Goal: Task Accomplishment & Management: Manage account settings

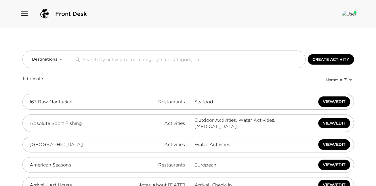
click at [26, 14] on icon "button" at bounding box center [24, 14] width 7 height 5
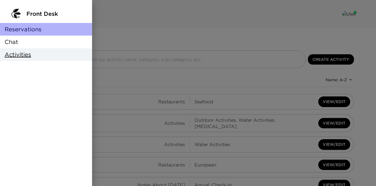
click at [43, 26] on div "Reservations" at bounding box center [46, 29] width 92 height 13
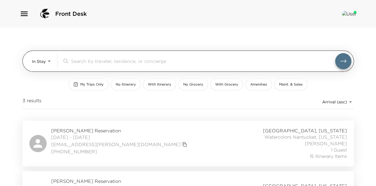
click at [41, 63] on body "Front Desk In Stay In-Stay ​ My Trips Only No Itinerary With Itinerary No Groce…" at bounding box center [188, 93] width 376 height 186
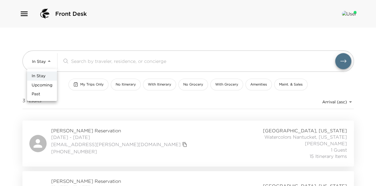
click at [42, 84] on span "Upcoming" at bounding box center [42, 86] width 21 height 6
type input "Upcoming"
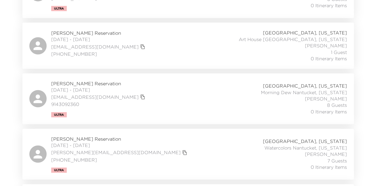
scroll to position [745, 0]
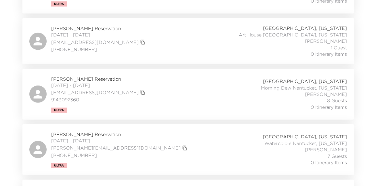
click at [84, 134] on span "Joseph George Reservation" at bounding box center [119, 134] width 137 height 6
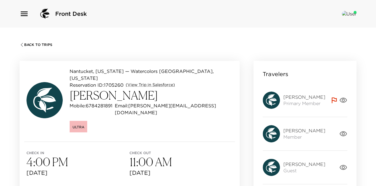
click at [334, 98] on icon at bounding box center [334, 101] width 5 height 6
click at [343, 98] on icon "button" at bounding box center [343, 100] width 8 height 8
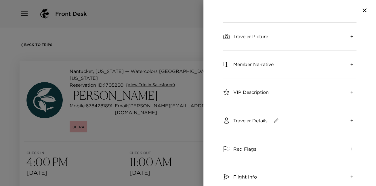
scroll to position [52, 0]
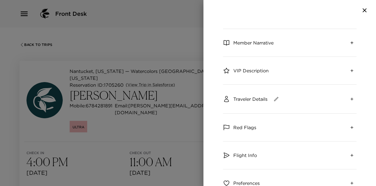
click at [351, 127] on icon "expand" at bounding box center [351, 127] width 3 height 3
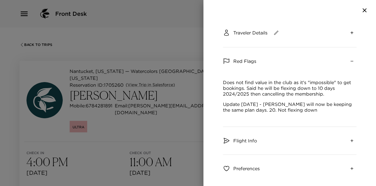
scroll to position [119, 0]
click at [350, 139] on icon "expand" at bounding box center [351, 140] width 5 height 5
click at [350, 139] on icon "collapse" at bounding box center [351, 140] width 5 height 5
click at [364, 8] on icon "button" at bounding box center [364, 10] width 7 height 7
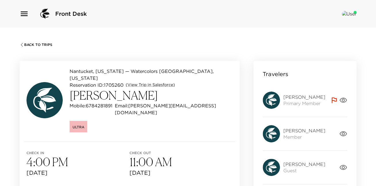
click at [345, 135] on icon "button" at bounding box center [342, 133] width 7 height 5
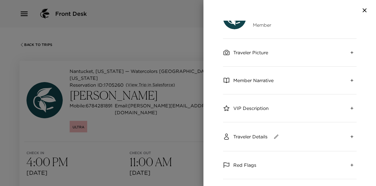
scroll to position [19, 0]
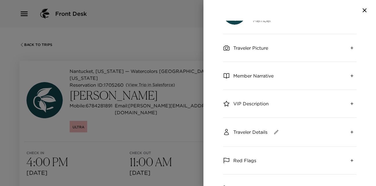
click at [350, 130] on icon "expand" at bounding box center [351, 132] width 5 height 5
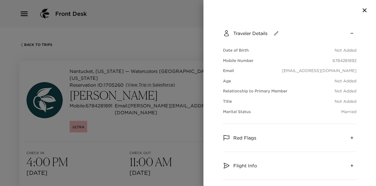
scroll to position [162, 0]
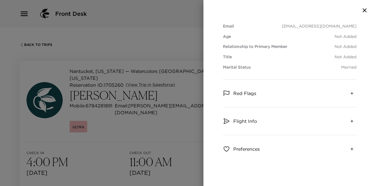
click at [351, 122] on icon "expand" at bounding box center [351, 121] width 3 height 3
click at [351, 162] on icon "expand" at bounding box center [351, 164] width 5 height 5
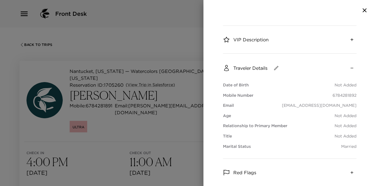
scroll to position [0, 0]
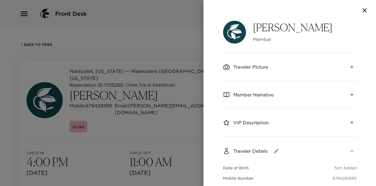
click at [364, 11] on icon "button" at bounding box center [364, 10] width 4 height 4
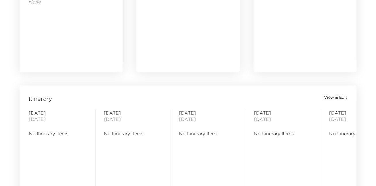
scroll to position [422, 0]
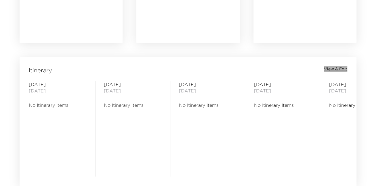
click at [340, 70] on span "View & Edit" at bounding box center [335, 69] width 23 height 6
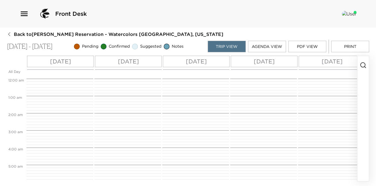
scroll to position [138, 0]
click at [363, 67] on circle "button" at bounding box center [362, 65] width 5 height 5
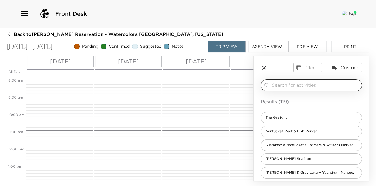
click at [308, 88] on div "​" at bounding box center [315, 85] width 87 height 7
click at [296, 81] on div "​" at bounding box center [311, 85] width 101 height 12
click at [276, 87] on input "search" at bounding box center [315, 85] width 87 height 7
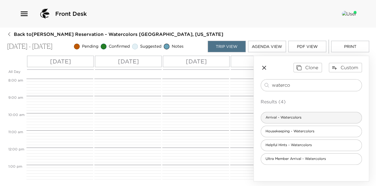
type input "waterco"
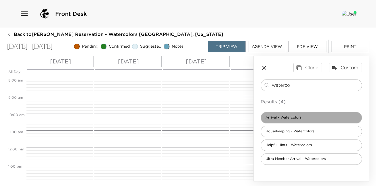
click at [281, 116] on span "Arrival - Watercolors" at bounding box center [283, 117] width 45 height 5
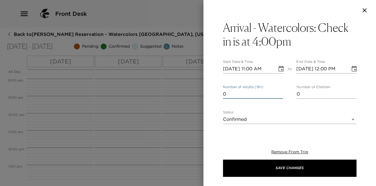
click at [280, 95] on input "0" at bounding box center [253, 94] width 60 height 9
click at [280, 91] on input "1" at bounding box center [253, 94] width 60 height 9
click at [280, 91] on input "2" at bounding box center [253, 94] width 60 height 9
click at [280, 91] on input "3" at bounding box center [253, 94] width 60 height 9
click at [280, 91] on input "4" at bounding box center [253, 94] width 60 height 9
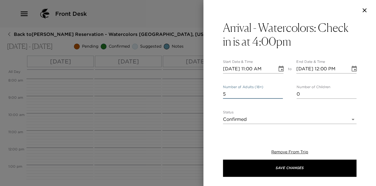
click at [280, 91] on input "5" at bounding box center [253, 94] width 60 height 9
type input "6"
click at [280, 91] on input "6" at bounding box center [253, 94] width 60 height 9
click at [255, 68] on input "[DATE] 11:00 AM" at bounding box center [248, 68] width 50 height 9
type input "[DATE] 04:00 PM"
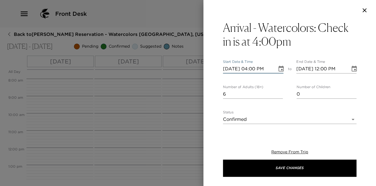
type input "[DATE] 05:00 PM"
type input "[DATE] 04:00 PM"
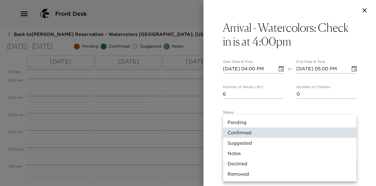
click at [261, 118] on body "Front Desk Back to [PERSON_NAME][GEOGRAPHIC_DATA] - Watercolors [GEOGRAPHIC_DAT…" at bounding box center [188, 93] width 376 height 186
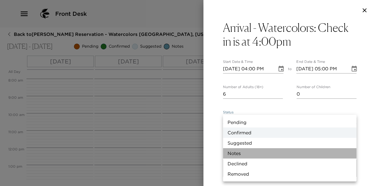
click at [256, 153] on li "Notes" at bounding box center [289, 153] width 133 height 10
type input "Concierge Note"
type textarea "Welcome to [GEOGRAPHIC_DATA]! [PERSON_NAME] [PERSON_NAME] will personally greet…"
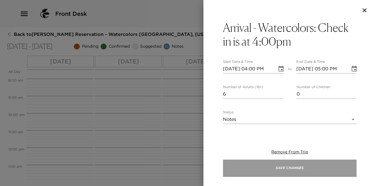
click at [282, 172] on button "Save Changes" at bounding box center [289, 168] width 133 height 17
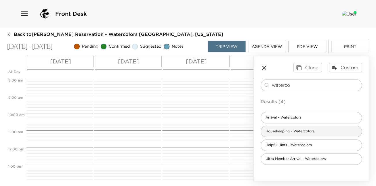
click at [305, 131] on span "Housekeeping - Watercolors" at bounding box center [290, 131] width 58 height 5
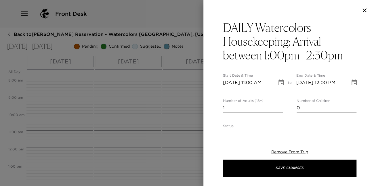
click at [282, 82] on icon "Choose date, selected date is Sep 28, 2025" at bounding box center [281, 82] width 7 height 7
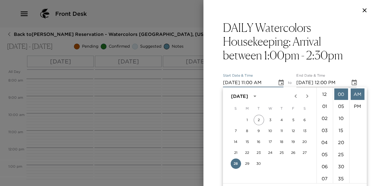
scroll to position [133, 0]
click at [248, 161] on button "29" at bounding box center [247, 164] width 10 height 10
type input "[DATE] 11:00 AM"
type input "[DATE] 12:00 PM"
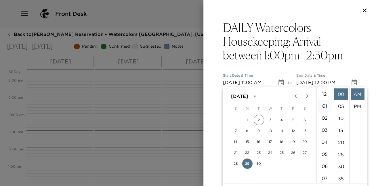
click at [323, 105] on li "01" at bounding box center [324, 106] width 14 height 12
click at [357, 106] on li "PM" at bounding box center [357, 107] width 14 height 12
type input "[DATE] 01:00 PM"
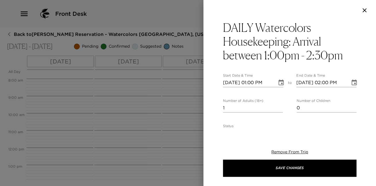
click at [337, 82] on input "[DATE] 02:00 PM" at bounding box center [321, 82] width 50 height 9
type input "[DATE] 02:30 PM"
type input "0"
click at [280, 109] on input "0" at bounding box center [253, 108] width 60 height 9
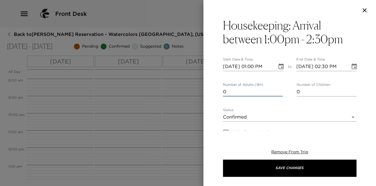
scroll to position [19, 0]
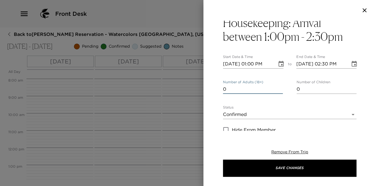
click at [278, 115] on body "Front Desk Back to [PERSON_NAME][GEOGRAPHIC_DATA] - Watercolors [GEOGRAPHIC_DAT…" at bounding box center [188, 93] width 376 height 186
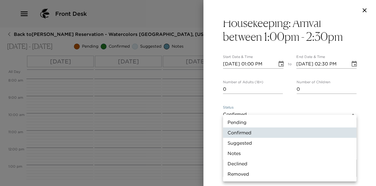
click at [271, 151] on li "Notes" at bounding box center [289, 153] width 133 height 10
type input "Concierge Note"
type textarea "Housekeeping will arrive between 1:00 PM - 2:30 PM to perform your service this…"
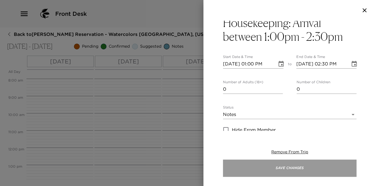
click at [288, 167] on button "Save Changes" at bounding box center [289, 168] width 133 height 17
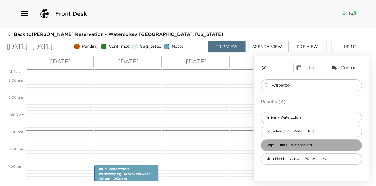
click at [298, 146] on span "Helpful Hints - Watercolors" at bounding box center [289, 145] width 56 height 5
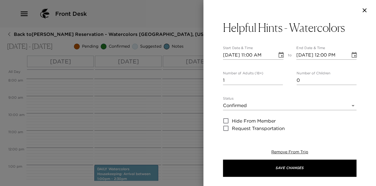
type textarea "Address: [STREET_ADDRESS][PERSON_NAME]. WiFi Network: Watercolors WiFi Password…"
click at [280, 53] on icon "Choose date, selected date is Sep 28, 2025" at bounding box center [280, 55] width 5 height 6
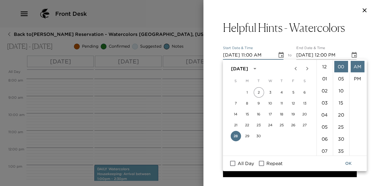
scroll to position [133, 0]
click at [231, 162] on input "All Day" at bounding box center [233, 163] width 12 height 7
checkbox input "true"
type input "[DATE]"
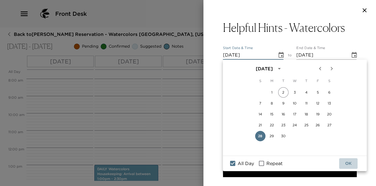
click at [349, 161] on button "OK" at bounding box center [348, 163] width 18 height 11
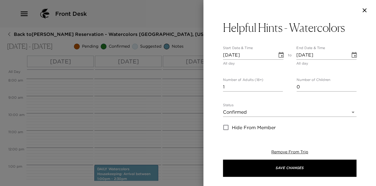
click at [281, 90] on input "1" at bounding box center [253, 87] width 60 height 9
type input "0"
click at [281, 89] on input "0" at bounding box center [253, 87] width 60 height 9
click at [279, 112] on body "Front Desk Back to [PERSON_NAME][GEOGRAPHIC_DATA] - Watercolors [GEOGRAPHIC_DAT…" at bounding box center [188, 93] width 376 height 186
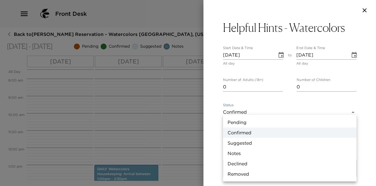
click at [274, 150] on li "Notes" at bounding box center [289, 153] width 133 height 10
type input "Concierge Note"
type textarea "Address: [STREET_ADDRESS][PERSON_NAME]. WiFi Network: Watercolors WiFi Password…"
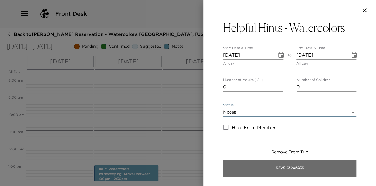
click at [283, 170] on button "Save Changes" at bounding box center [289, 168] width 133 height 17
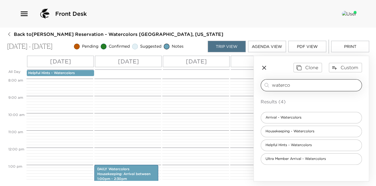
click at [309, 83] on input "waterco" at bounding box center [315, 85] width 87 height 7
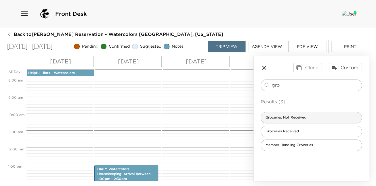
type input "gro"
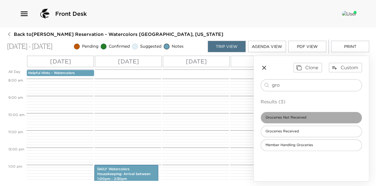
click at [317, 117] on div "Groceries Not Received" at bounding box center [311, 118] width 101 height 12
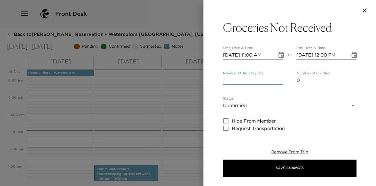
click at [281, 83] on input "1" at bounding box center [253, 80] width 60 height 9
click at [280, 79] on input "2" at bounding box center [253, 80] width 60 height 9
click at [280, 83] on input "1" at bounding box center [253, 80] width 60 height 9
type input "0"
click at [280, 83] on input "0" at bounding box center [253, 80] width 60 height 9
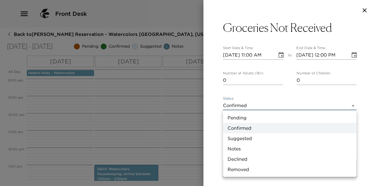
click at [278, 102] on body "Front Desk Back to [PERSON_NAME] Reservation - Watercolors [GEOGRAPHIC_DATA], […" at bounding box center [188, 93] width 376 height 186
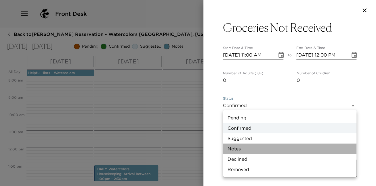
click at [271, 144] on li "Notes" at bounding box center [289, 149] width 133 height 10
type input "Concierge Note"
type textarea "If you would like complimentary grocery delivery upon arrival please submit you…"
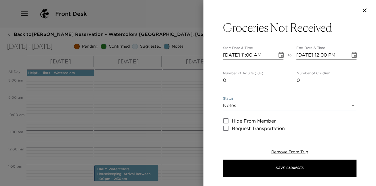
click at [279, 57] on icon "Choose date, selected date is Sep 28, 2025" at bounding box center [281, 55] width 7 height 7
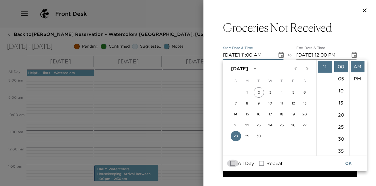
click at [234, 163] on input "All Day" at bounding box center [233, 163] width 12 height 7
checkbox input "true"
type input "[DATE]"
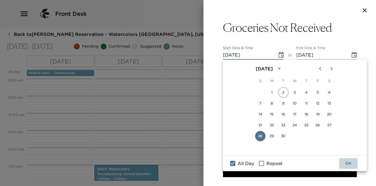
click at [347, 162] on button "OK" at bounding box center [348, 163] width 18 height 11
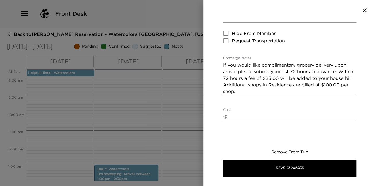
scroll to position [96, 0]
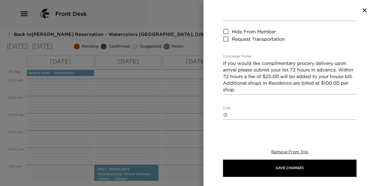
click at [269, 76] on textarea "If you would like complimentary grocery delivery upon arrival please submit you…" at bounding box center [289, 76] width 133 height 33
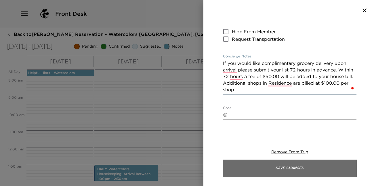
type textarea "If you would like complimentary grocery delivery upon arrival please submit you…"
click at [271, 173] on button "Save Changes" at bounding box center [289, 168] width 133 height 17
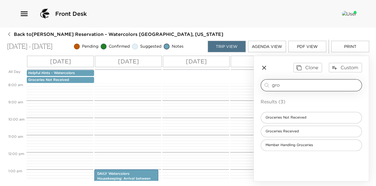
click at [279, 84] on input "gro" at bounding box center [315, 85] width 87 height 7
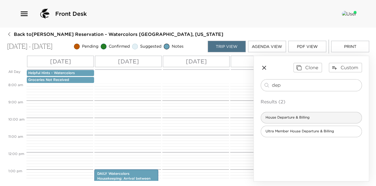
type input "dep"
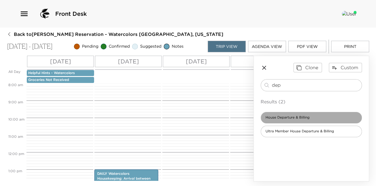
click at [319, 120] on div "House Departure & Billing" at bounding box center [311, 118] width 101 height 12
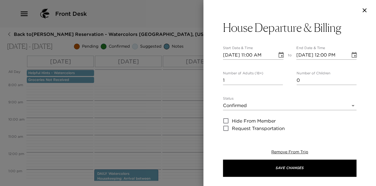
type textarea "We truly hope you had another exceptional vacation with Exclusive Resorts! Plea…"
type input "0"
click at [280, 82] on input "0" at bounding box center [253, 80] width 60 height 9
click at [281, 55] on icon "Choose date, selected date is Sep 28, 2025" at bounding box center [280, 55] width 5 height 6
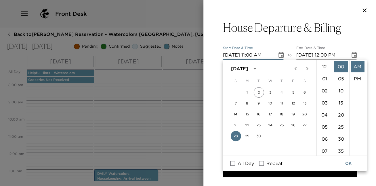
scroll to position [133, 0]
click at [304, 69] on icon "Next month" at bounding box center [306, 68] width 7 height 7
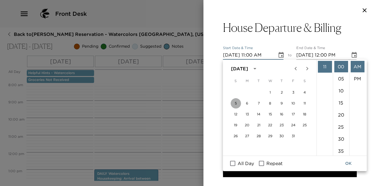
click at [235, 103] on button "5" at bounding box center [235, 103] width 10 height 10
type input "[DATE] 11:00 AM"
click at [327, 54] on input "[DATE] 12:00 PM" at bounding box center [321, 55] width 50 height 9
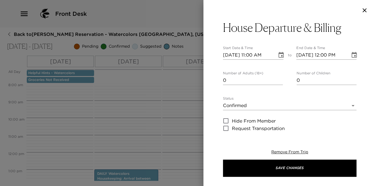
click at [327, 54] on input "[DATE] 12:00 PM" at bounding box center [321, 55] width 50 height 9
type input "[DATE] 11:00 AM"
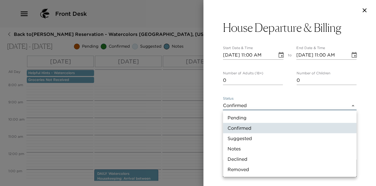
click at [295, 107] on body "Front Desk Back to [PERSON_NAME] Reservation - Watercolors [GEOGRAPHIC_DATA], […" at bounding box center [188, 93] width 376 height 186
click at [282, 149] on li "Notes" at bounding box center [289, 149] width 133 height 10
type input "Concierge Note"
type textarea "We genuinely hope you had another exceptional vacation with Exclusive Resorts! …"
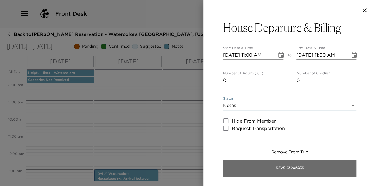
click at [286, 170] on button "Save Changes" at bounding box center [289, 168] width 133 height 17
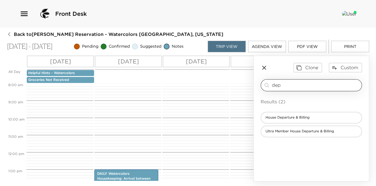
click at [284, 83] on input "dep" at bounding box center [315, 85] width 87 height 7
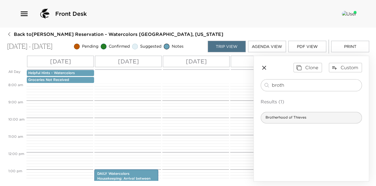
type input "broth"
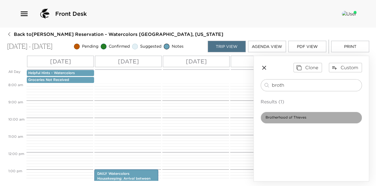
click at [290, 114] on div "Brotherhood of Thieves" at bounding box center [311, 118] width 101 height 12
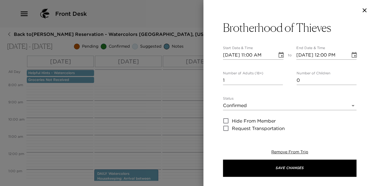
type textarea "Your Reservation has been confirmed. Please review the cancelation policy."
click at [280, 79] on input "2" at bounding box center [253, 80] width 60 height 9
click at [280, 79] on input "3" at bounding box center [253, 80] width 60 height 9
click at [280, 79] on input "4" at bounding box center [253, 80] width 60 height 9
click at [280, 79] on input "5" at bounding box center [253, 80] width 60 height 9
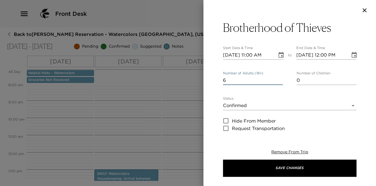
type input "6"
click at [280, 79] on input "6" at bounding box center [253, 80] width 60 height 9
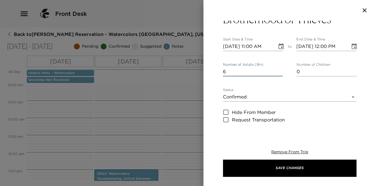
click at [258, 46] on input "[DATE] 11:00 AM" at bounding box center [248, 46] width 50 height 9
click at [254, 46] on input "[DATE] 11:00 AM" at bounding box center [248, 46] width 50 height 9
type input "[DATE] 06:30 PM"
type input "[DATE] 07:30 PM"
type input "[DATE] 06:30 PM"
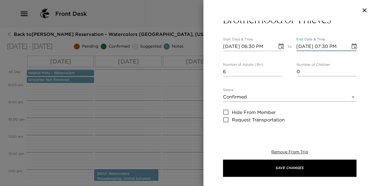
click at [328, 44] on input "[DATE] 07:30 PM" at bounding box center [321, 46] width 50 height 9
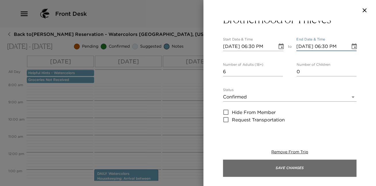
type input "[DATE] 06:30 PM"
click at [279, 169] on button "Save Changes" at bounding box center [289, 168] width 133 height 17
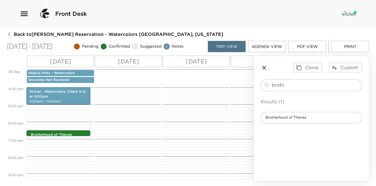
scroll to position [272, 0]
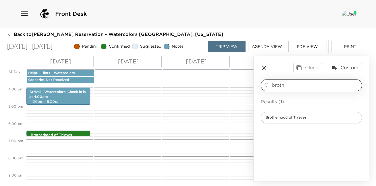
click at [299, 86] on input "broth" at bounding box center [315, 85] width 87 height 7
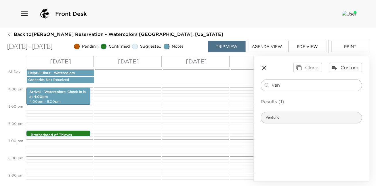
type input "ven"
click at [322, 115] on div "Ventuno" at bounding box center [311, 118] width 101 height 12
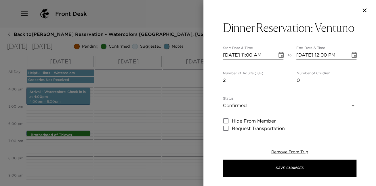
click at [280, 79] on input "2" at bounding box center [253, 80] width 60 height 9
click at [280, 79] on input "3" at bounding box center [253, 80] width 60 height 9
click at [280, 79] on input "4" at bounding box center [253, 80] width 60 height 9
click at [280, 79] on input "5" at bounding box center [253, 80] width 60 height 9
type input "6"
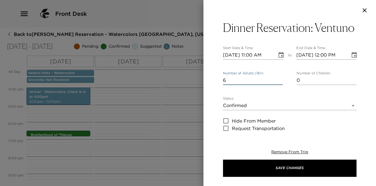
click at [280, 79] on input "6" at bounding box center [253, 80] width 60 height 9
click at [279, 55] on icon "Choose date, selected date is Sep 28, 2025" at bounding box center [281, 55] width 7 height 7
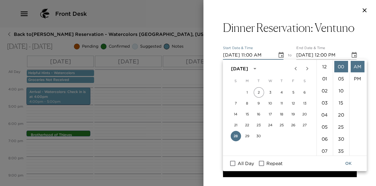
scroll to position [133, 0]
click at [247, 137] on button "29" at bounding box center [247, 136] width 10 height 10
type input "[DATE] 11:00 AM"
type input "[DATE] 12:00 PM"
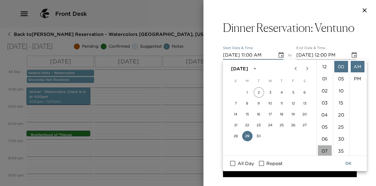
click at [324, 146] on li "07" at bounding box center [324, 152] width 14 height 12
click at [340, 137] on li "30" at bounding box center [341, 139] width 14 height 12
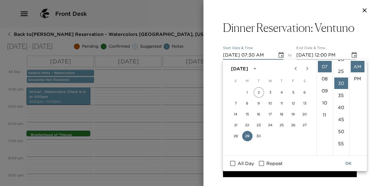
scroll to position [72, 0]
click at [356, 78] on li "PM" at bounding box center [357, 79] width 14 height 12
type input "[DATE] 07:30 PM"
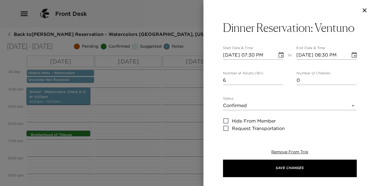
scroll to position [12, 0]
click at [328, 57] on input "[DATE] 08:30 PM" at bounding box center [321, 55] width 50 height 9
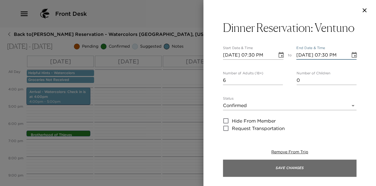
type input "[DATE] 07:30 PM"
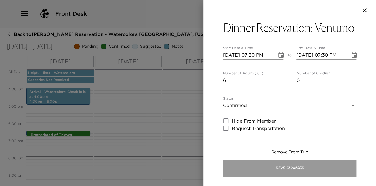
click at [293, 167] on button "Save Changes" at bounding box center [289, 168] width 133 height 17
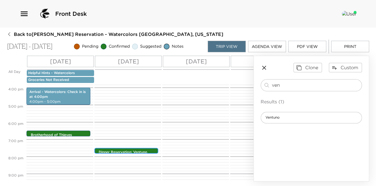
click at [135, 150] on p "Dinner Reservation: Ventuno" at bounding box center [128, 152] width 58 height 5
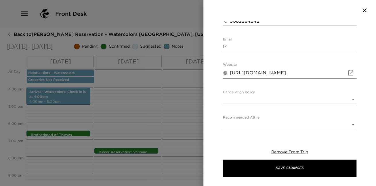
scroll to position [244, 0]
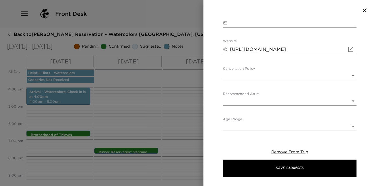
click at [291, 76] on body "Front Desk Back to [PERSON_NAME] Reservation - Watercolors [GEOGRAPHIC_DATA], […" at bounding box center [188, 93] width 376 height 186
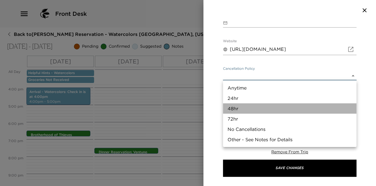
click at [282, 108] on li "48hr" at bounding box center [289, 109] width 133 height 10
type input "48hr"
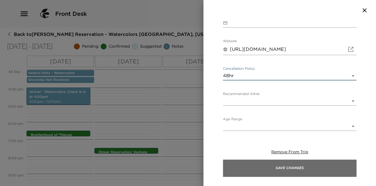
click at [290, 167] on button "Save Changes" at bounding box center [289, 168] width 133 height 17
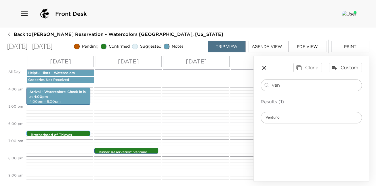
click at [81, 132] on div "Brotherhood of Thieves 6:30pm - 6:30pm" at bounding box center [60, 134] width 60 height 5
click at [70, 132] on div "Brotherhood of Thieves 6:30pm - 6:30pm" at bounding box center [60, 134] width 60 height 5
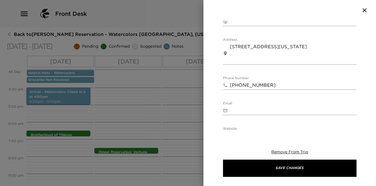
scroll to position [217, 0]
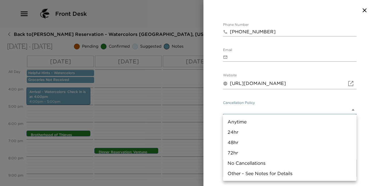
click at [253, 107] on body "Front Desk Back to [PERSON_NAME] Reservation - Watercolors [GEOGRAPHIC_DATA], […" at bounding box center [188, 93] width 376 height 186
click at [246, 144] on li "48hr" at bounding box center [289, 142] width 133 height 10
type input "48hr"
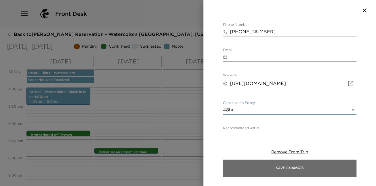
click at [277, 165] on button "Save Changes" at bounding box center [289, 168] width 133 height 17
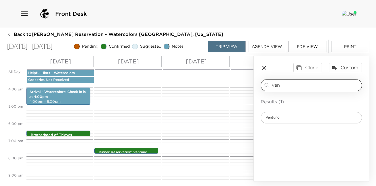
click at [296, 82] on input "ven" at bounding box center [315, 85] width 87 height 7
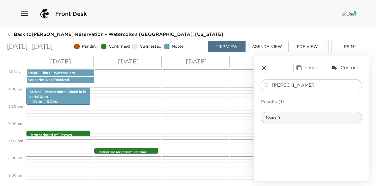
type input "[PERSON_NAME]"
click at [292, 116] on div "Topper's" at bounding box center [311, 118] width 101 height 12
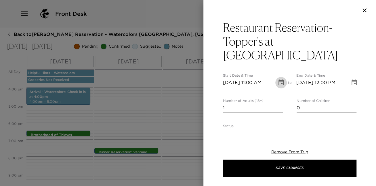
click at [282, 79] on icon "Choose date, selected date is Sep 28, 2025" at bounding box center [281, 82] width 7 height 7
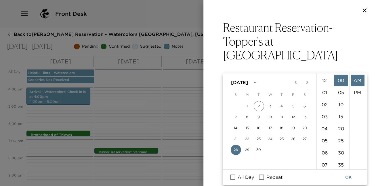
scroll to position [133, 0]
click at [261, 149] on button "30" at bounding box center [258, 150] width 10 height 10
type input "[DATE] 11:00 AM"
type input "[DATE] 12:00 PM"
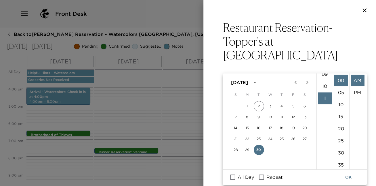
scroll to position [0, 0]
click at [322, 81] on li "12" at bounding box center [324, 81] width 14 height 12
click at [356, 91] on li "PM" at bounding box center [357, 93] width 14 height 12
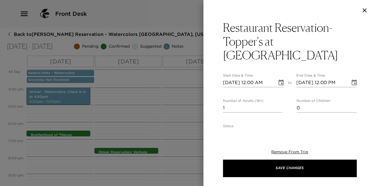
type input "[DATE] 12:00 PM"
click at [280, 104] on input "2" at bounding box center [253, 108] width 60 height 9
click at [280, 104] on input "3" at bounding box center [253, 108] width 60 height 9
click at [280, 104] on input "4" at bounding box center [253, 108] width 60 height 9
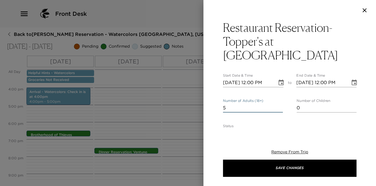
click at [280, 104] on input "5" at bounding box center [253, 108] width 60 height 9
type input "6"
click at [280, 104] on input "6" at bounding box center [253, 108] width 60 height 9
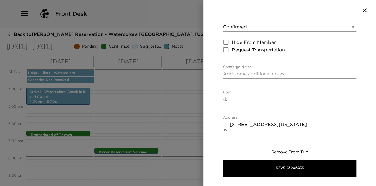
scroll to position [107, 0]
click at [247, 70] on textarea "Concierge Notes" at bounding box center [289, 73] width 133 height 7
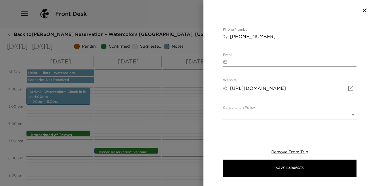
scroll to position [240, 0]
type textarea "Your reservation is confirmed - please see the cancellation policy to avoid a f…"
click at [272, 101] on body "Front Desk Back to [PERSON_NAME] Reservation - Watercolors [GEOGRAPHIC_DATA], […" at bounding box center [188, 93] width 376 height 186
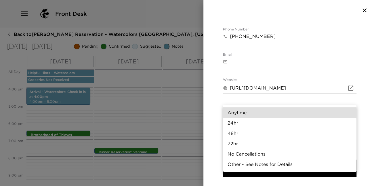
click at [264, 133] on li "48hr" at bounding box center [289, 133] width 133 height 10
type input "48hr"
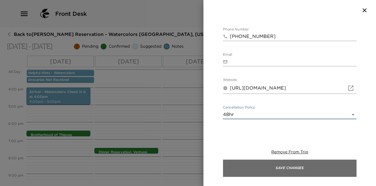
click at [269, 168] on button "Save Changes" at bounding box center [289, 168] width 133 height 17
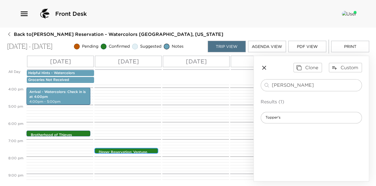
click at [134, 151] on p "Dinner Reservation: Ventuno" at bounding box center [128, 152] width 58 height 5
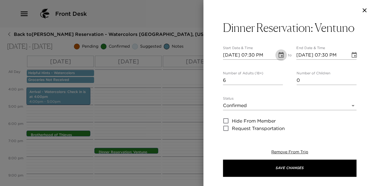
click at [280, 55] on icon "Choose date, selected date is Sep 29, 2025" at bounding box center [281, 55] width 7 height 7
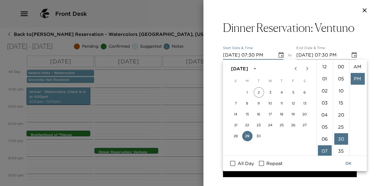
scroll to position [12, 0]
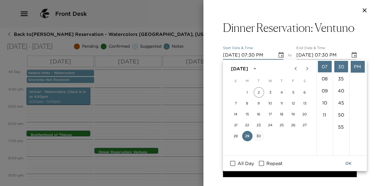
click at [259, 135] on button "30" at bounding box center [258, 136] width 10 height 10
type input "[DATE] 07:30 PM"
type input "[DATE] 08:30 PM"
click at [347, 160] on button "OK" at bounding box center [348, 163] width 18 height 11
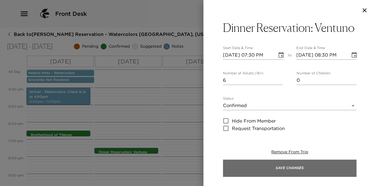
click at [307, 170] on button "Save Changes" at bounding box center [289, 168] width 133 height 17
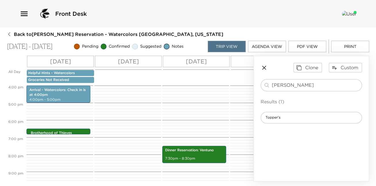
scroll to position [278, 0]
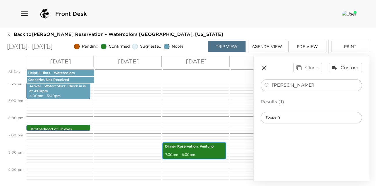
click at [202, 154] on p "7:30pm - 8:30pm" at bounding box center [194, 155] width 58 height 5
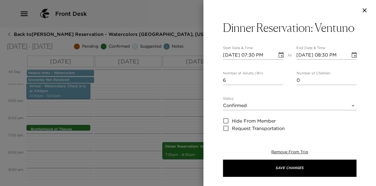
click at [330, 55] on input "[DATE] 08:30 PM" at bounding box center [321, 55] width 50 height 9
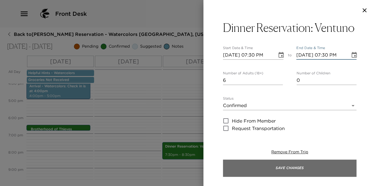
type input "[DATE] 07:30 PM"
click at [298, 168] on button "Save Changes" at bounding box center [289, 168] width 133 height 17
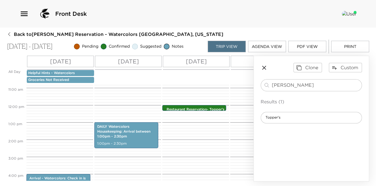
scroll to position [239, 0]
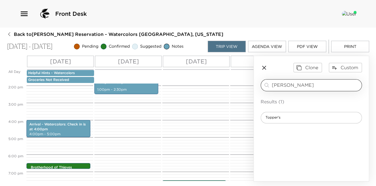
click at [300, 85] on input "[PERSON_NAME]" at bounding box center [315, 85] width 87 height 7
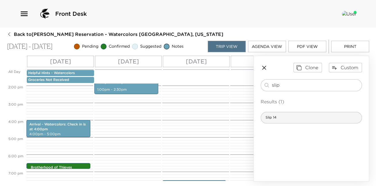
type input "slip"
click at [294, 120] on div "Slip 14" at bounding box center [311, 118] width 101 height 12
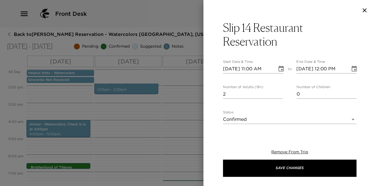
click at [281, 92] on input "2" at bounding box center [253, 94] width 60 height 9
click at [281, 92] on input "3" at bounding box center [253, 94] width 60 height 9
click at [281, 92] on input "4" at bounding box center [253, 94] width 60 height 9
click at [281, 92] on input "5" at bounding box center [253, 94] width 60 height 9
type input "6"
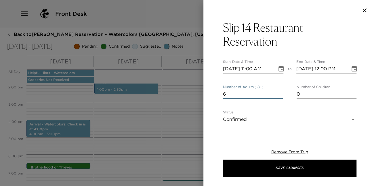
click at [281, 92] on input "6" at bounding box center [253, 94] width 60 height 9
click at [280, 67] on icon "Choose date, selected date is Sep 28, 2025" at bounding box center [280, 69] width 5 height 6
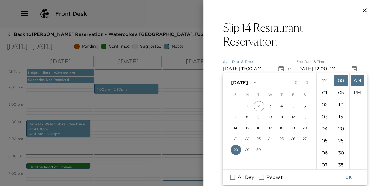
scroll to position [133, 0]
click at [247, 149] on button "29" at bounding box center [247, 150] width 10 height 10
type input "[DATE] 11:00 AM"
type input "[DATE] 12:00 PM"
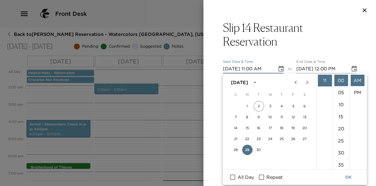
scroll to position [0, 0]
click at [324, 154] on li "06" at bounding box center [324, 153] width 14 height 12
click at [341, 154] on li "30" at bounding box center [341, 153] width 14 height 12
click at [356, 91] on li "PM" at bounding box center [357, 93] width 14 height 12
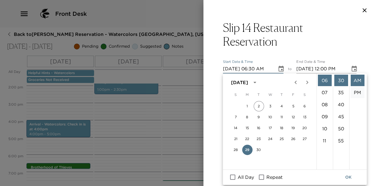
type input "[DATE] 06:30 PM"
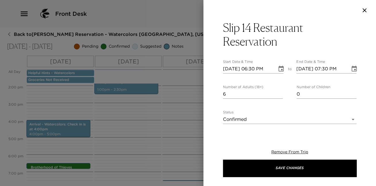
scroll to position [12, 0]
click at [328, 69] on input "[DATE] 07:30 PM" at bounding box center [321, 68] width 50 height 9
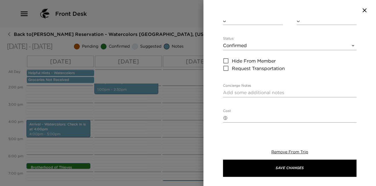
scroll to position [94, 0]
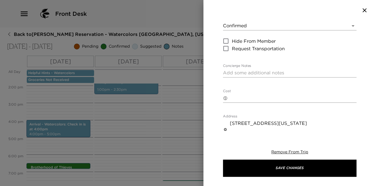
type input "[DATE] 06:30 PM"
click at [285, 70] on textarea "Concierge Notes" at bounding box center [289, 73] width 133 height 7
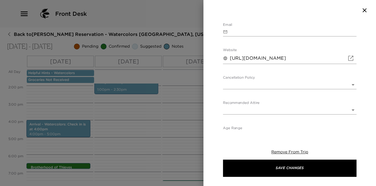
scroll to position [265, 0]
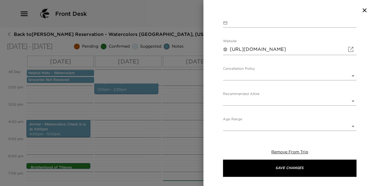
type textarea "Your reservation is confirmed. Please see the cancellation policy to avoid a fe…"
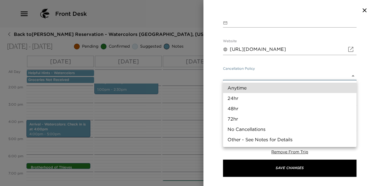
click at [271, 76] on body "Front Desk Back to [PERSON_NAME] Reservation - Watercolors [GEOGRAPHIC_DATA], […" at bounding box center [188, 93] width 376 height 186
click at [266, 111] on li "48hr" at bounding box center [289, 109] width 133 height 10
type input "48hr"
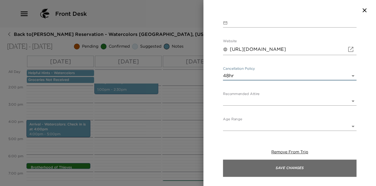
click at [279, 166] on button "Save Changes" at bounding box center [289, 168] width 133 height 17
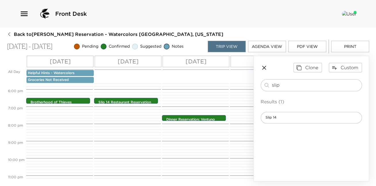
scroll to position [0, 0]
click at [298, 83] on input "slip" at bounding box center [315, 85] width 87 height 7
type input "bla"
click at [309, 119] on div "Black-Eyed [PERSON_NAME]'s" at bounding box center [311, 118] width 101 height 12
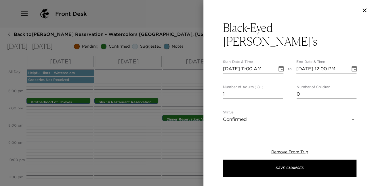
type textarea "Your reservation is confirmed. Please see the cancelation policy."
click at [280, 90] on input "2" at bounding box center [253, 94] width 60 height 9
click at [280, 90] on input "3" at bounding box center [253, 94] width 60 height 9
click at [280, 90] on input "4" at bounding box center [253, 94] width 60 height 9
click at [280, 90] on input "5" at bounding box center [253, 94] width 60 height 9
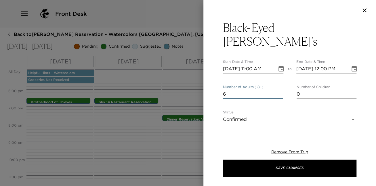
type input "6"
click at [280, 90] on input "6" at bounding box center [253, 94] width 60 height 9
click at [282, 66] on icon "Choose date, selected date is Sep 28, 2025" at bounding box center [281, 69] width 7 height 7
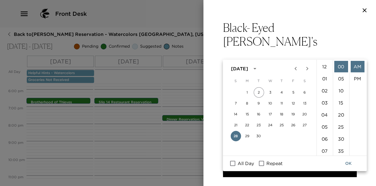
scroll to position [133, 0]
click at [308, 68] on icon "Next month" at bounding box center [306, 68] width 7 height 7
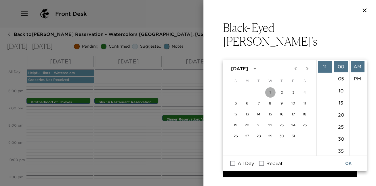
click at [270, 89] on button "1" at bounding box center [270, 92] width 10 height 10
type input "[DATE] 11:00 AM"
type input "[DATE] 12:00 PM"
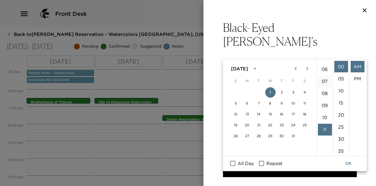
scroll to position [58, 0]
click at [324, 69] on li "05" at bounding box center [324, 70] width 14 height 12
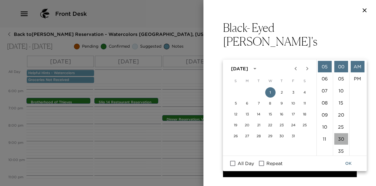
click at [344, 138] on li "30" at bounding box center [341, 139] width 14 height 12
click at [356, 77] on li "PM" at bounding box center [357, 79] width 14 height 12
type input "[DATE] 05:30 PM"
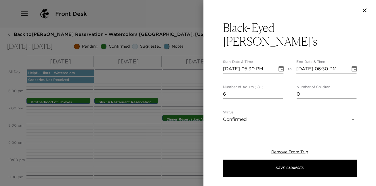
scroll to position [12, 0]
click at [327, 64] on input "[DATE] 06:30 PM" at bounding box center [321, 68] width 50 height 9
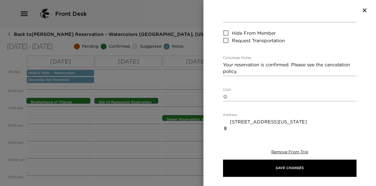
scroll to position [101, 0]
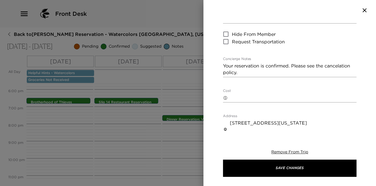
type input "[DATE] 05:30 PM"
click at [336, 63] on textarea "Your reservation is confirmed. Please see the cancelation policy." at bounding box center [289, 69] width 133 height 13
click at [340, 63] on textarea "Your reservation is confirmed. Please see the cancelation policy." at bounding box center [289, 69] width 133 height 13
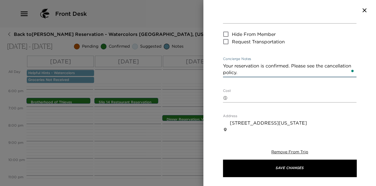
click at [257, 63] on textarea "Your reservation is confirmed. Please see the cancellation policy." at bounding box center [289, 69] width 133 height 13
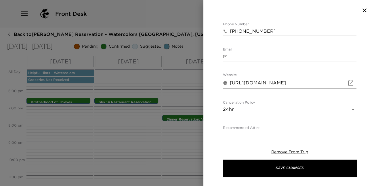
scroll to position [244, 0]
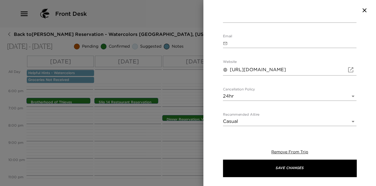
type textarea "Your reservation is confirmed. Please see the cancellation policy. NOTE: This r…"
click at [259, 83] on body "Front Desk Back to [PERSON_NAME] Reservation - Watercolors [GEOGRAPHIC_DATA], […" at bounding box center [188, 93] width 376 height 186
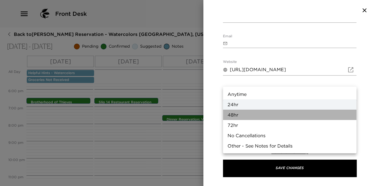
click at [256, 115] on li "48hr" at bounding box center [289, 115] width 133 height 10
type input "48hr"
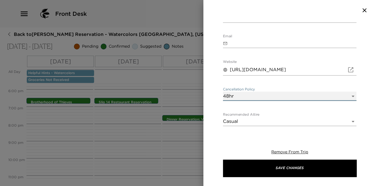
scroll to position [251, 0]
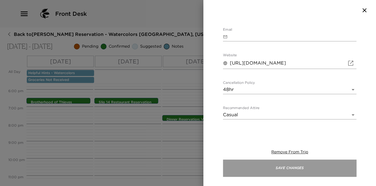
click at [271, 168] on button "Save Changes" at bounding box center [289, 168] width 133 height 17
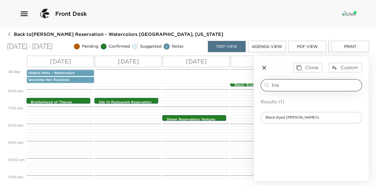
click at [293, 86] on input "bla" at bounding box center [315, 85] width 87 height 7
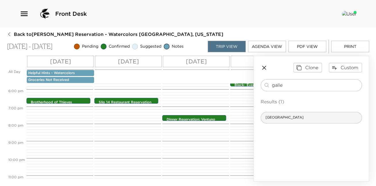
type input "galle"
click at [286, 116] on span "[GEOGRAPHIC_DATA]" at bounding box center [284, 117] width 47 height 5
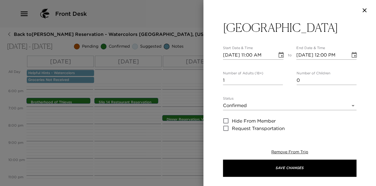
type textarea "Your reservation is confirmed. Please see the cancelation policy. Please see th…"
click at [281, 56] on icon "Choose date, selected date is Sep 28, 2025" at bounding box center [280, 55] width 5 height 6
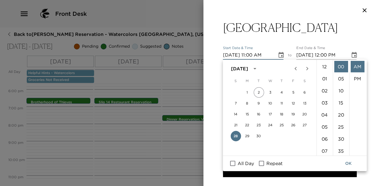
scroll to position [133, 0]
click at [308, 69] on icon "Next month" at bounding box center [307, 68] width 2 height 3
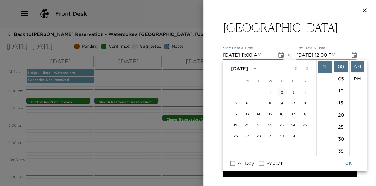
click at [279, 92] on button "2" at bounding box center [281, 92] width 10 height 10
type input "[DATE] 11:00 AM"
type input "[DATE] 12:00 PM"
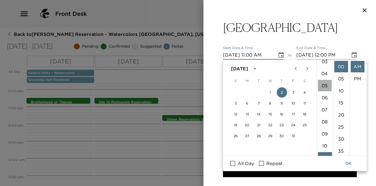
click at [326, 82] on li "05" at bounding box center [324, 86] width 14 height 12
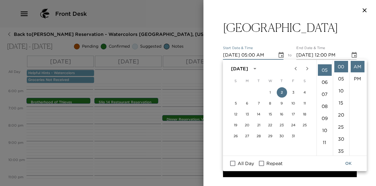
scroll to position [60, 0]
click at [341, 140] on li "30" at bounding box center [341, 139] width 14 height 12
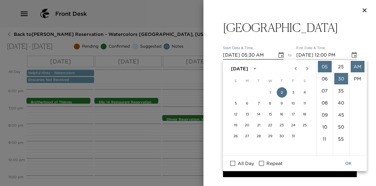
scroll to position [72, 0]
click at [357, 75] on li "PM" at bounding box center [357, 79] width 14 height 12
type input "[DATE] 05:30 PM"
type input "[DATE] 06:30 PM"
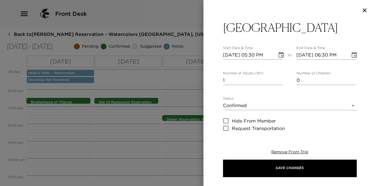
scroll to position [12, 0]
click at [280, 77] on input "1" at bounding box center [253, 80] width 60 height 9
click at [280, 77] on input "2" at bounding box center [253, 80] width 60 height 9
click at [280, 77] on input "3" at bounding box center [253, 80] width 60 height 9
click at [280, 77] on input "4" at bounding box center [253, 80] width 60 height 9
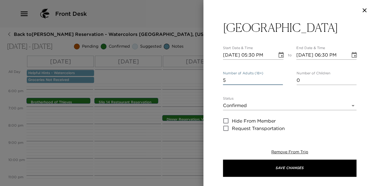
click at [280, 77] on input "5" at bounding box center [253, 80] width 60 height 9
type input "6"
click at [280, 77] on input "6" at bounding box center [253, 80] width 60 height 9
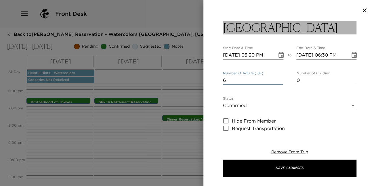
click at [286, 27] on button "[GEOGRAPHIC_DATA]" at bounding box center [289, 28] width 133 height 14
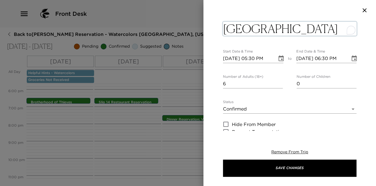
click at [286, 27] on textarea "[GEOGRAPHIC_DATA]" at bounding box center [289, 29] width 133 height 14
click at [291, 28] on textarea "[GEOGRAPHIC_DATA]" at bounding box center [289, 29] width 133 height 14
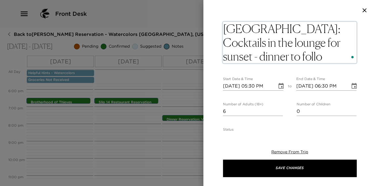
type textarea "[GEOGRAPHIC_DATA]: Cocktails in the lounge for sunset - dinner to follow"
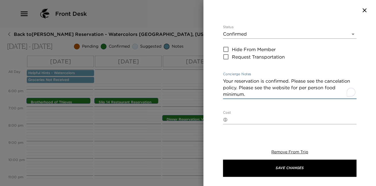
scroll to position [96, 0]
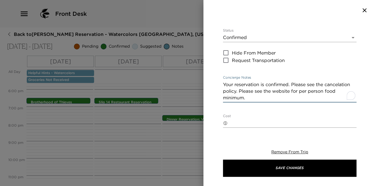
click at [332, 84] on textarea "Your reservation is confirmed. Please see the cancelation policy. Please see th…" at bounding box center [289, 91] width 133 height 20
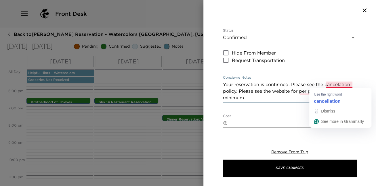
click at [342, 85] on textarea "Your reservation is confirmed. Please see the cancelation policy. Please see th…" at bounding box center [289, 91] width 133 height 20
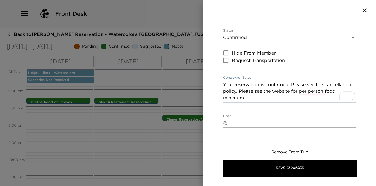
click at [257, 100] on textarea "Your reservation is confirmed. Please see the cancellation policy. Please see t…" at bounding box center [289, 91] width 133 height 20
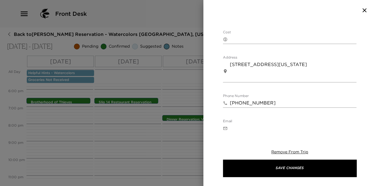
scroll to position [0, 0]
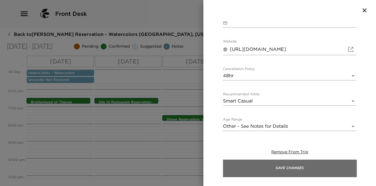
type textarea "Your reservation is confirmed. Please see the cancellation policy. Please see t…"
click at [275, 168] on button "Save Changes" at bounding box center [289, 168] width 133 height 17
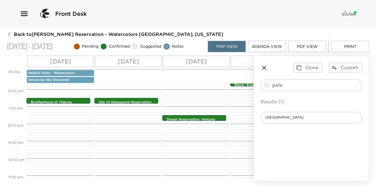
click at [265, 66] on icon "button" at bounding box center [264, 67] width 7 height 7
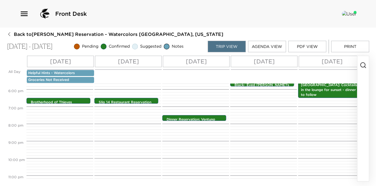
click at [363, 64] on icon "button" at bounding box center [362, 65] width 7 height 7
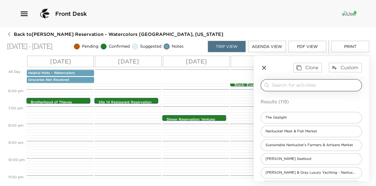
click at [308, 85] on input "search" at bounding box center [315, 85] width 87 height 7
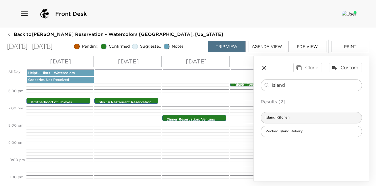
type input "island"
click at [305, 120] on div "Island Kitchen" at bounding box center [311, 118] width 101 height 12
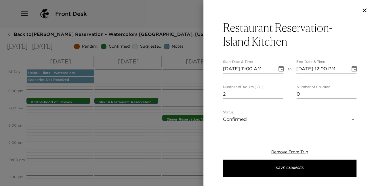
click at [280, 93] on input "2" at bounding box center [253, 94] width 60 height 9
click at [280, 93] on input "3" at bounding box center [253, 94] width 60 height 9
click at [280, 93] on input "4" at bounding box center [253, 94] width 60 height 9
click at [280, 93] on input "5" at bounding box center [253, 94] width 60 height 9
type input "6"
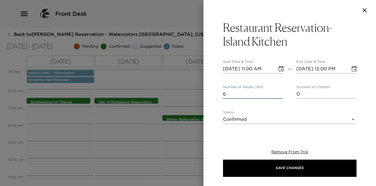
click at [280, 93] on input "6" at bounding box center [253, 94] width 60 height 9
click at [281, 67] on icon "Choose date, selected date is Sep 28, 2025" at bounding box center [280, 69] width 5 height 6
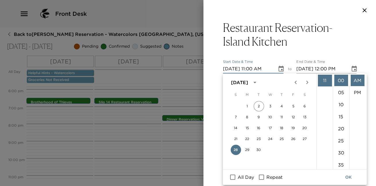
click at [308, 82] on icon "Next month" at bounding box center [306, 82] width 7 height 7
click at [292, 104] on button "3" at bounding box center [293, 106] width 10 height 10
type input "[DATE] 11:00 AM"
type input "[DATE] 12:00 PM"
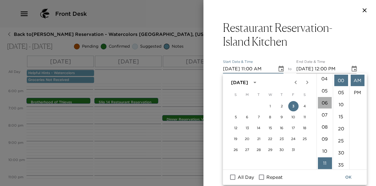
click at [324, 103] on li "06" at bounding box center [324, 103] width 14 height 12
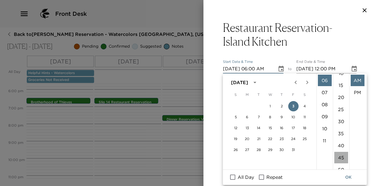
click at [341, 155] on li "45" at bounding box center [341, 158] width 14 height 12
click at [356, 92] on li "PM" at bounding box center [357, 93] width 14 height 12
type input "[DATE] 06:45 PM"
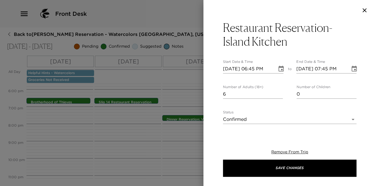
click at [326, 69] on input "[DATE] 07:45 PM" at bounding box center [321, 68] width 50 height 9
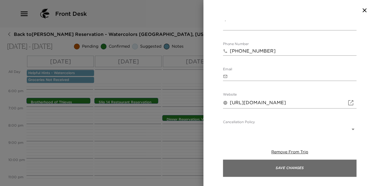
type input "[DATE] 06:45 PM"
click at [302, 173] on button "Save Changes" at bounding box center [289, 168] width 133 height 17
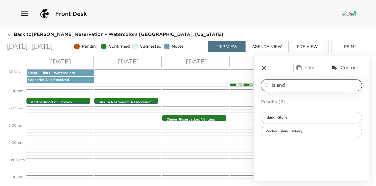
click at [292, 85] on input "island" at bounding box center [315, 85] width 87 height 7
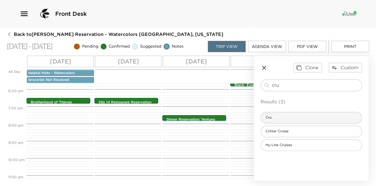
type input "cru"
click at [295, 115] on div "Cru" at bounding box center [311, 118] width 101 height 12
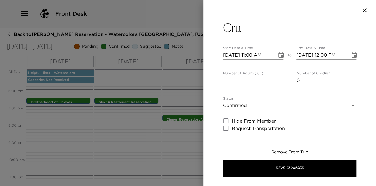
type textarea "Your reservation is confirmed. Please see the cancelation policy."
click at [283, 54] on icon "Choose date, selected date is Sep 28, 2025" at bounding box center [280, 55] width 5 height 6
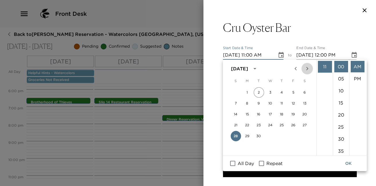
click at [308, 68] on icon "Next month" at bounding box center [307, 68] width 2 height 3
click at [306, 92] on button "4" at bounding box center [304, 92] width 10 height 10
type input "[DATE] 11:00 AM"
type input "[DATE] 12:00 PM"
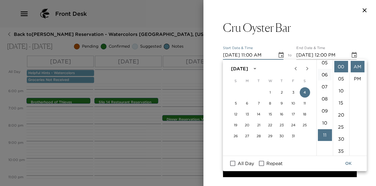
click at [322, 72] on li "06" at bounding box center [324, 75] width 14 height 12
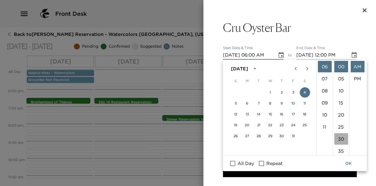
click at [340, 137] on li "30" at bounding box center [341, 139] width 14 height 12
click at [358, 78] on li "PM" at bounding box center [357, 79] width 14 height 12
type input "[DATE] 06:30 PM"
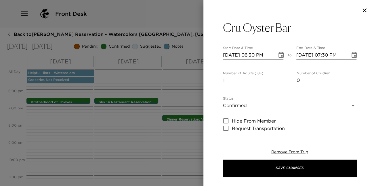
scroll to position [12, 0]
click at [328, 56] on input "[DATE] 07:30 PM" at bounding box center [321, 55] width 50 height 9
type input "[DATE] 06:30 PM"
click at [280, 79] on input "2" at bounding box center [253, 80] width 60 height 9
click at [280, 79] on input "3" at bounding box center [253, 80] width 60 height 9
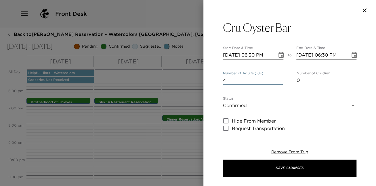
click at [280, 79] on input "4" at bounding box center [253, 80] width 60 height 9
click at [280, 79] on input "5" at bounding box center [253, 80] width 60 height 9
type input "6"
click at [280, 79] on input "6" at bounding box center [253, 80] width 60 height 9
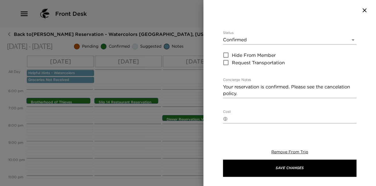
scroll to position [72, 0]
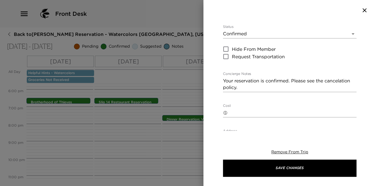
click at [291, 92] on div "Your reservation is confirmed. Please see the cancelation policy. x" at bounding box center [289, 84] width 133 height 16
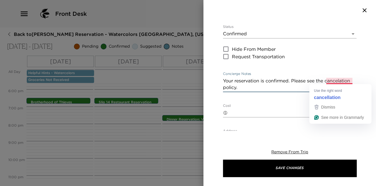
click at [331, 81] on textarea "Your reservation is confirmed. Please see the cancelation policy." at bounding box center [289, 84] width 133 height 13
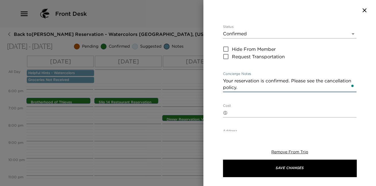
click at [262, 88] on textarea "Your reservation is confirmed. Please see the cancellation policy." at bounding box center [289, 84] width 133 height 13
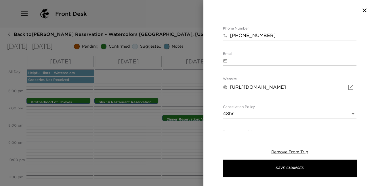
scroll to position [251, 0]
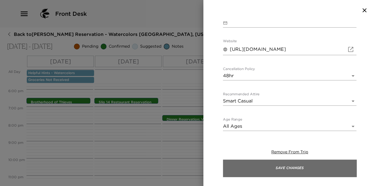
type textarea "Your reservation is confirmed. Please see the cancellation policy to avoid a fe…"
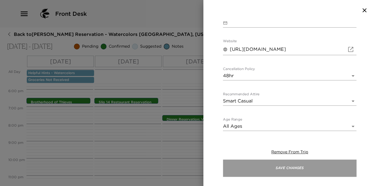
click at [279, 176] on button "Save Changes" at bounding box center [289, 168] width 133 height 17
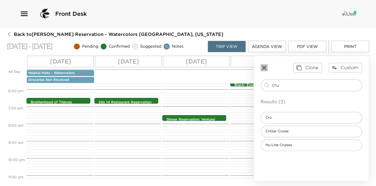
click at [263, 70] on icon "button" at bounding box center [264, 67] width 7 height 7
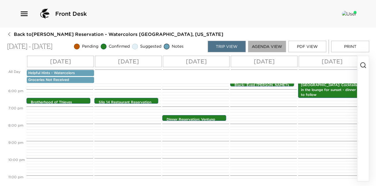
click at [271, 47] on button "Agenda View" at bounding box center [267, 47] width 38 height 12
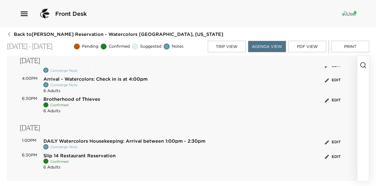
scroll to position [0, 0]
